Goal: Task Accomplishment & Management: Manage account settings

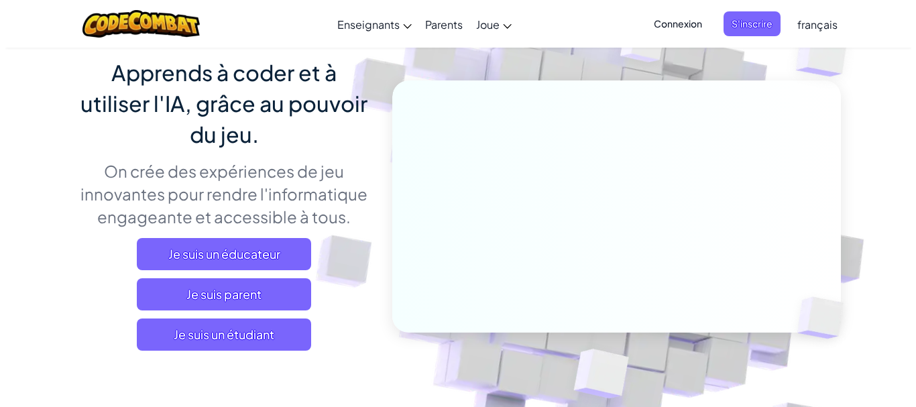
scroll to position [105, 0]
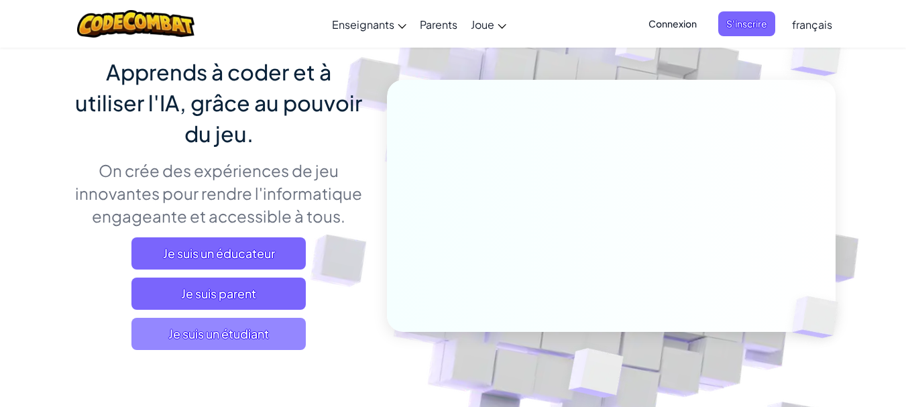
click at [239, 327] on span "Je suis un étudiant" at bounding box center [218, 334] width 174 height 32
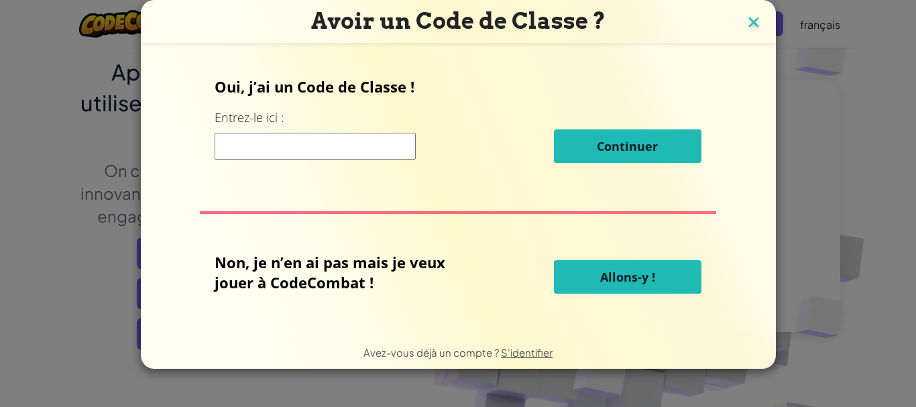
click at [750, 25] on img at bounding box center [753, 23] width 17 height 20
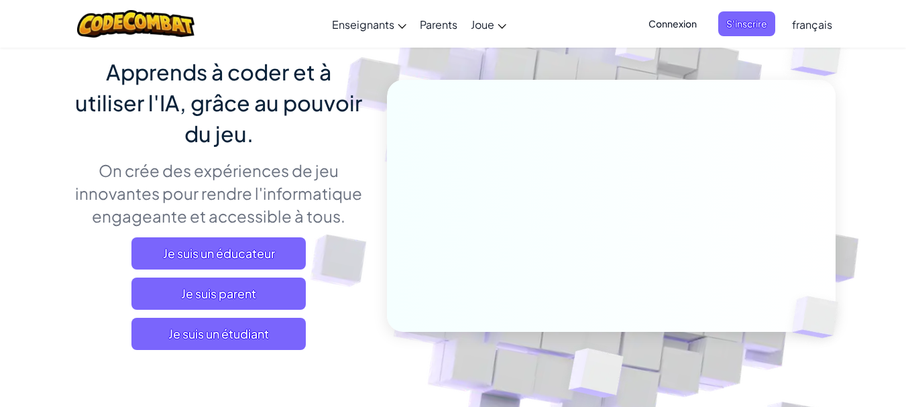
click at [669, 15] on span "Connexion" at bounding box center [672, 23] width 64 height 25
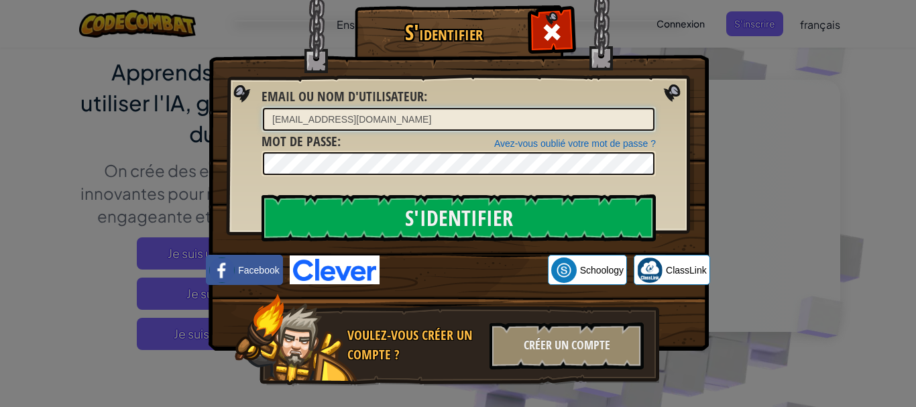
type input "[EMAIL_ADDRESS][DOMAIN_NAME]"
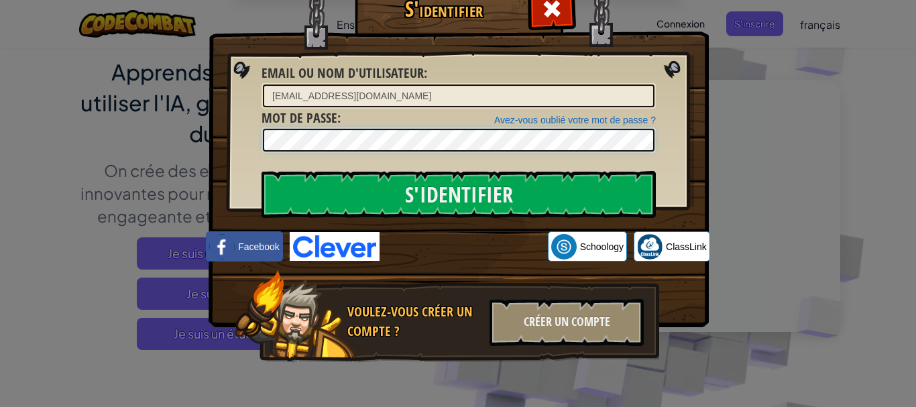
click at [262, 171] on input "S'identifier" at bounding box center [459, 194] width 394 height 47
